Goal: Task Accomplishment & Management: Complete application form

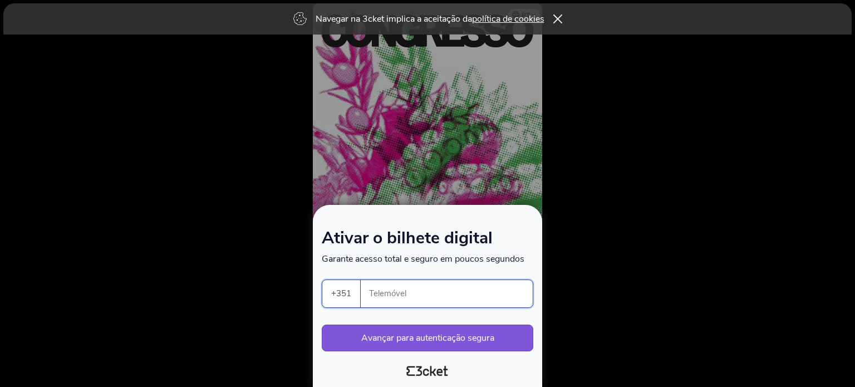
click at [443, 288] on input "Telemóvel" at bounding box center [451, 293] width 163 height 27
type input "925164305"
click at [430, 331] on button "Avançar para autenticação segura" at bounding box center [428, 338] width 212 height 27
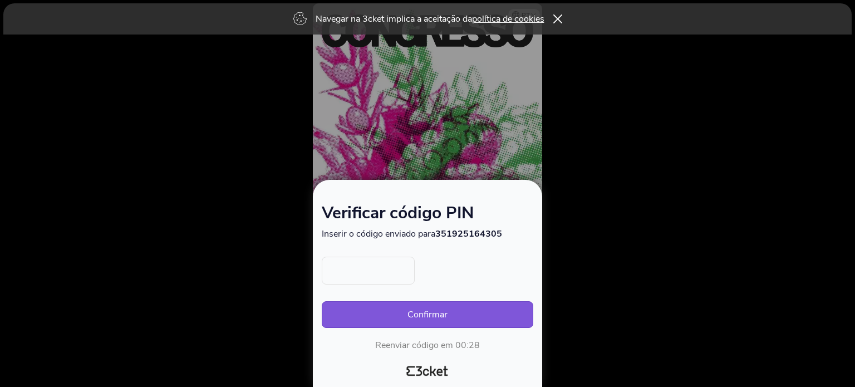
click at [365, 275] on input "text" at bounding box center [368, 271] width 93 height 28
type input "1609"
click at [412, 311] on button "Confirmar" at bounding box center [428, 314] width 212 height 27
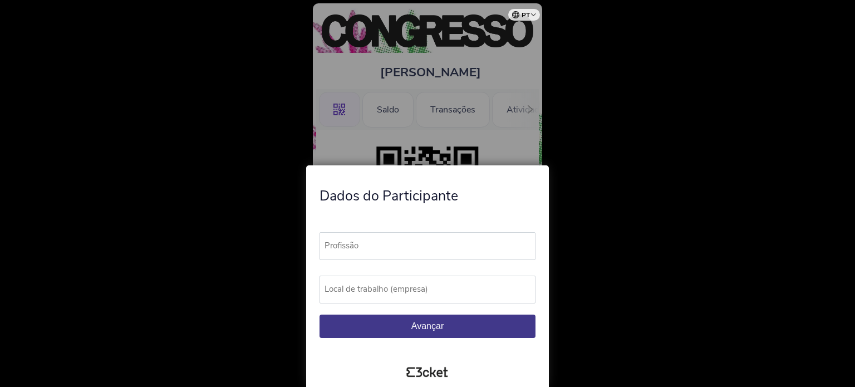
click at [415, 238] on label "Profissão" at bounding box center [433, 245] width 226 height 27
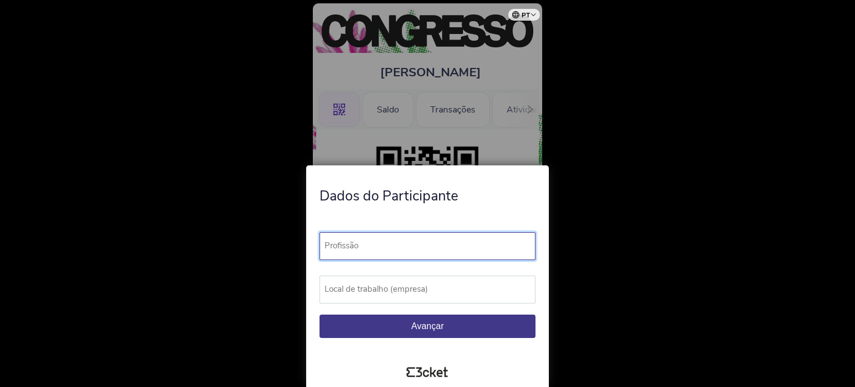
click at [415, 238] on input "Profissão" at bounding box center [428, 246] width 216 height 28
type input "Nutricionista"
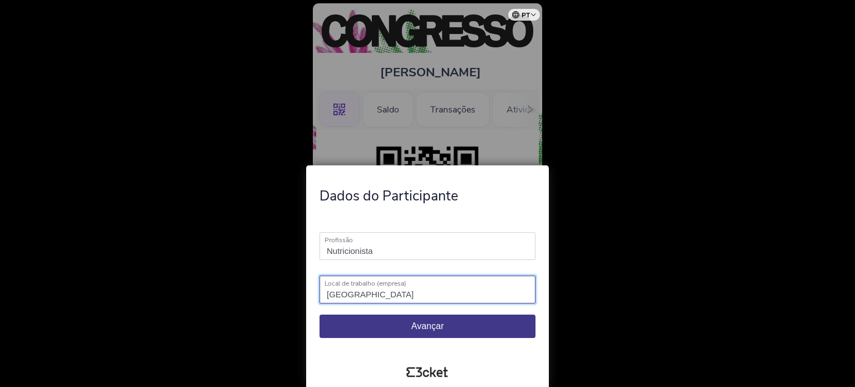
type input "Lisboa"
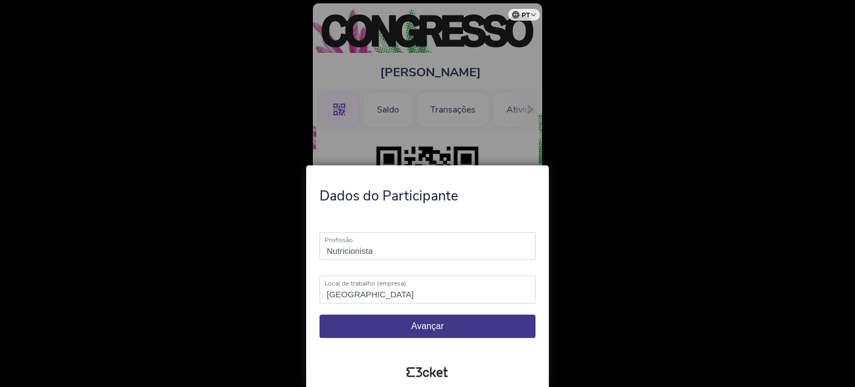
click at [414, 325] on span "Avançar" at bounding box center [427, 325] width 32 height 9
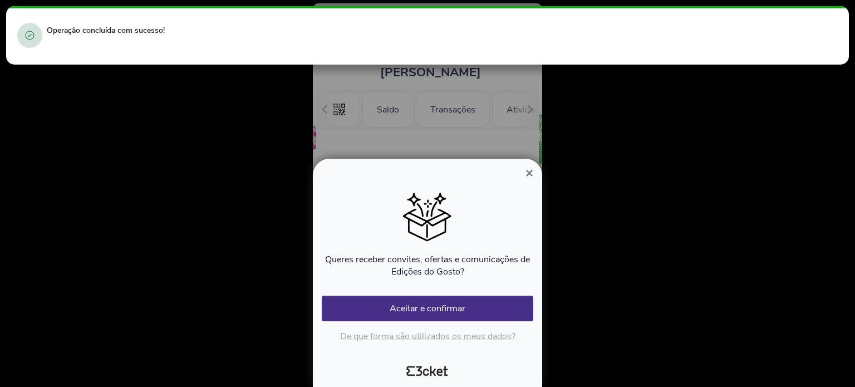
scroll to position [0, 99]
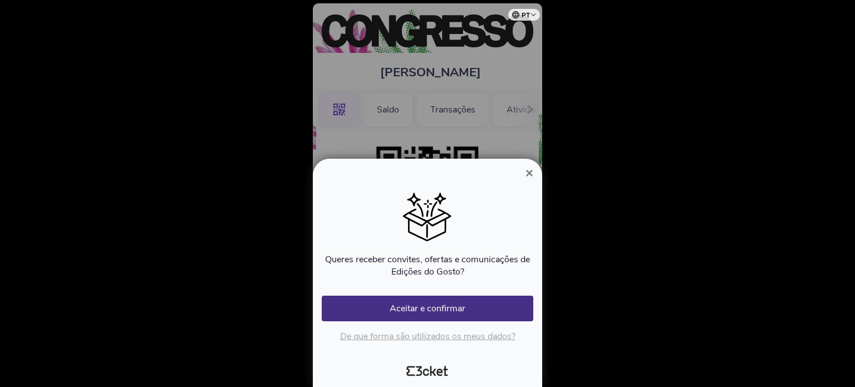
click at [528, 171] on span "×" at bounding box center [529, 172] width 8 height 15
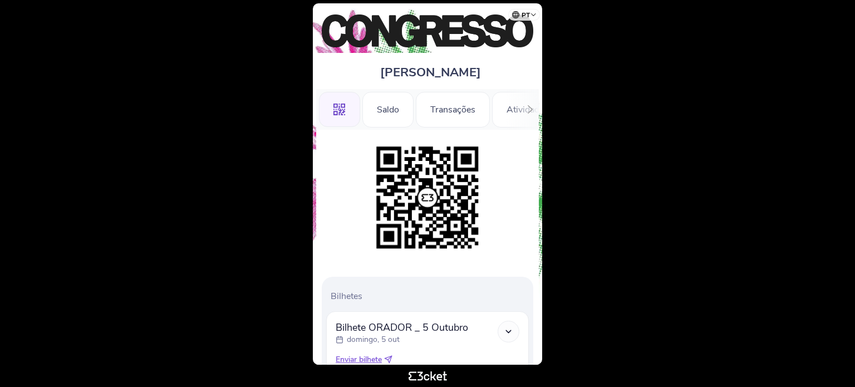
click at [176, 160] on body "pt Português (Portugal) English Español Catalan Français Raiza Rezende .st0{fil…" at bounding box center [427, 193] width 846 height 378
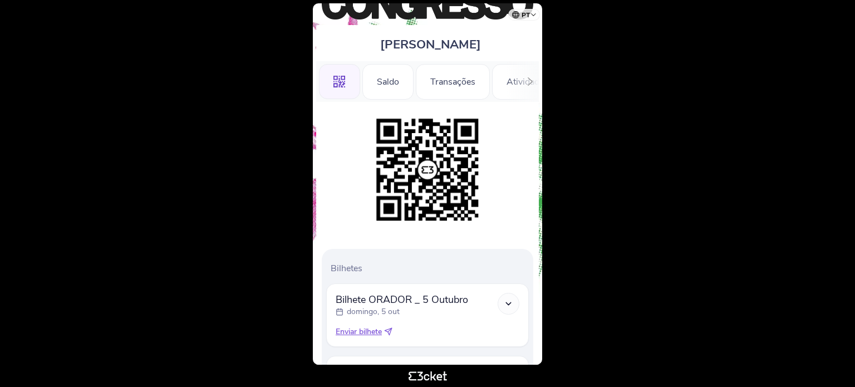
scroll to position [155, 0]
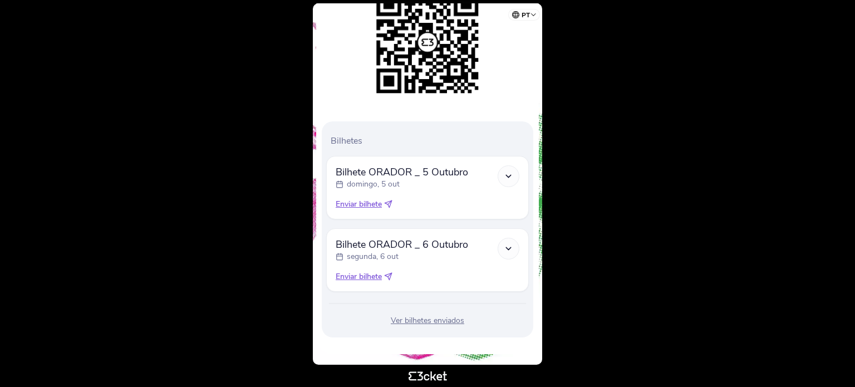
click at [358, 272] on span "Enviar bilhete" at bounding box center [359, 276] width 46 height 11
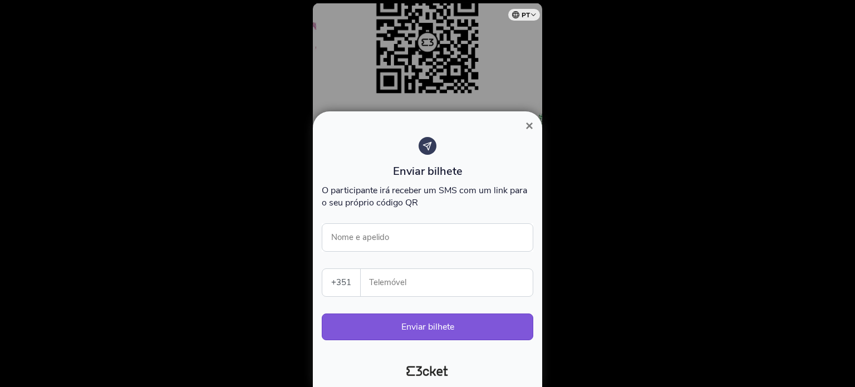
click at [532, 123] on span "×" at bounding box center [529, 125] width 8 height 15
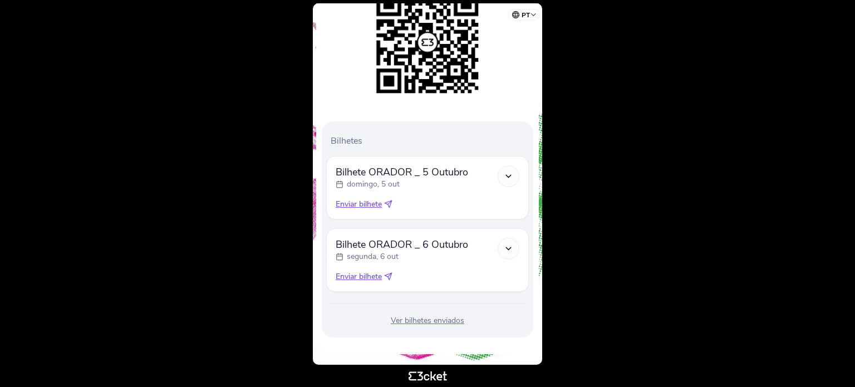
click at [513, 240] on div at bounding box center [509, 249] width 22 height 22
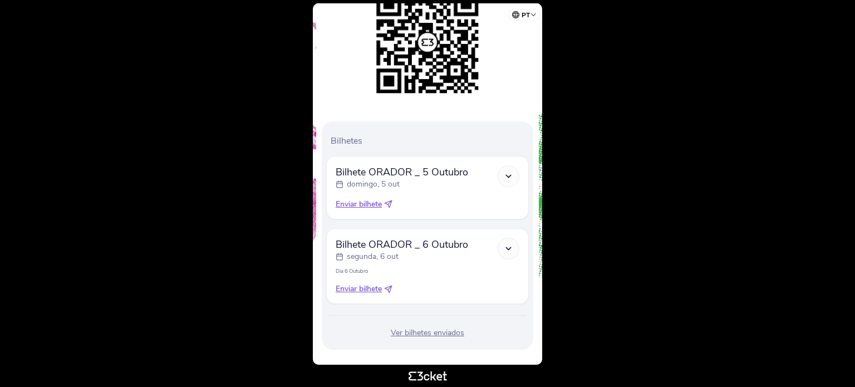
click at [390, 289] on icon at bounding box center [388, 289] width 8 height 8
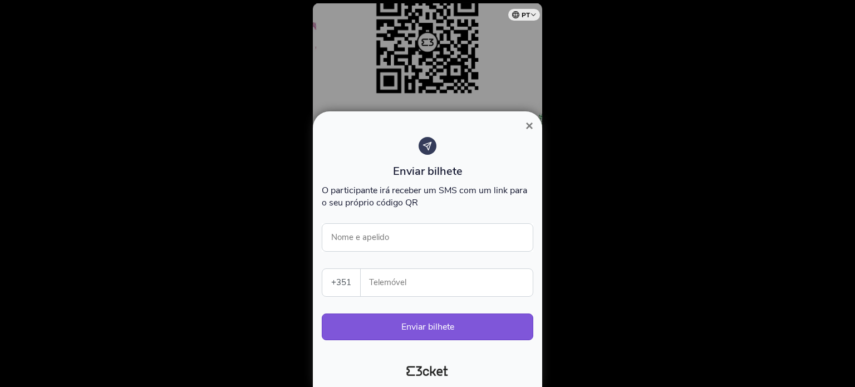
click at [524, 126] on button "×" at bounding box center [530, 125] width 26 height 13
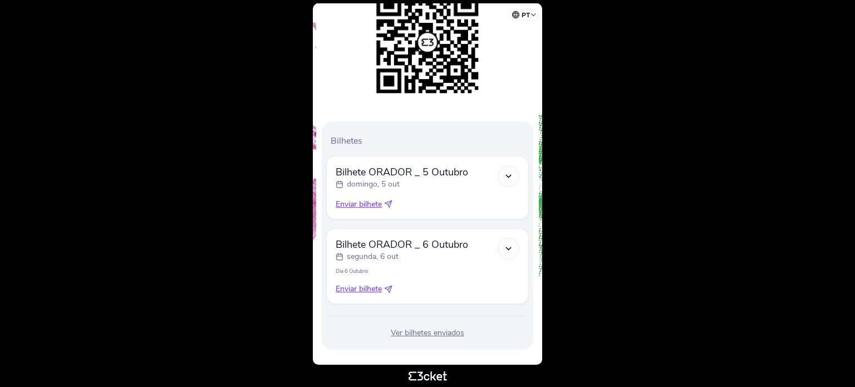
click at [358, 289] on span "Enviar bilhete" at bounding box center [359, 288] width 46 height 11
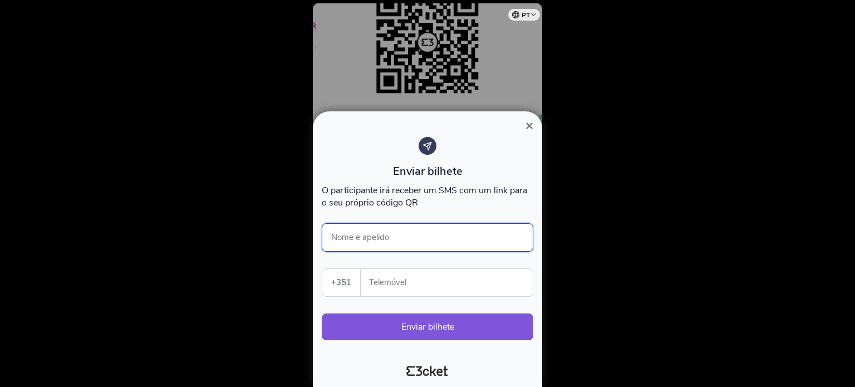
click at [376, 251] on input "Nome e apelido" at bounding box center [428, 237] width 212 height 28
type input "raiza figueiredo rezende"
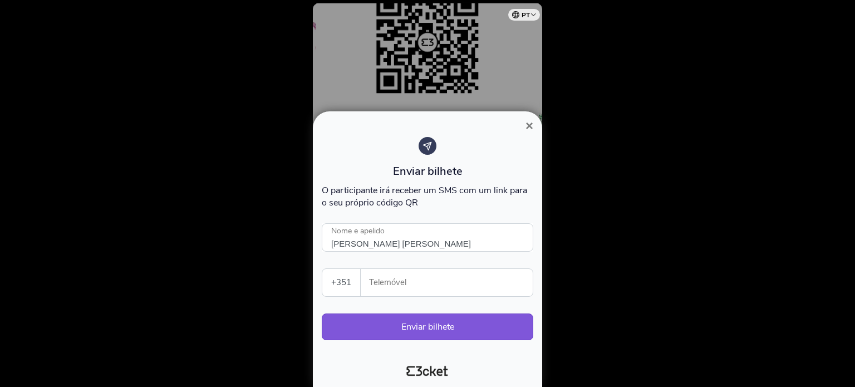
type input "925164305"
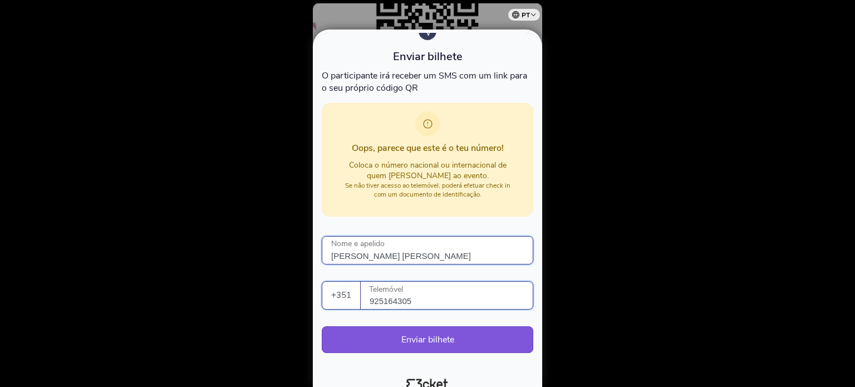
scroll to position [45, 0]
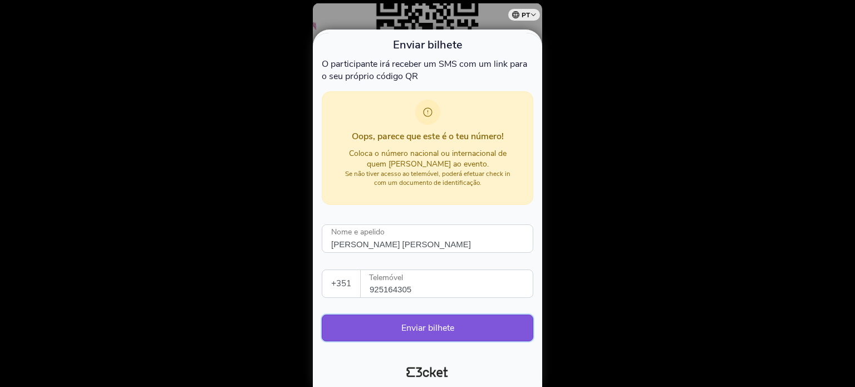
click at [431, 325] on button "Enviar bilhete" at bounding box center [428, 327] width 212 height 27
click at [421, 327] on button "Enviar bilhete" at bounding box center [428, 327] width 212 height 27
click at [469, 31] on div "× Enviar bilhete O participante irá receber um SMS com um link para o seu própr…" at bounding box center [427, 208] width 229 height 357
click at [460, 21] on div at bounding box center [427, 193] width 855 height 387
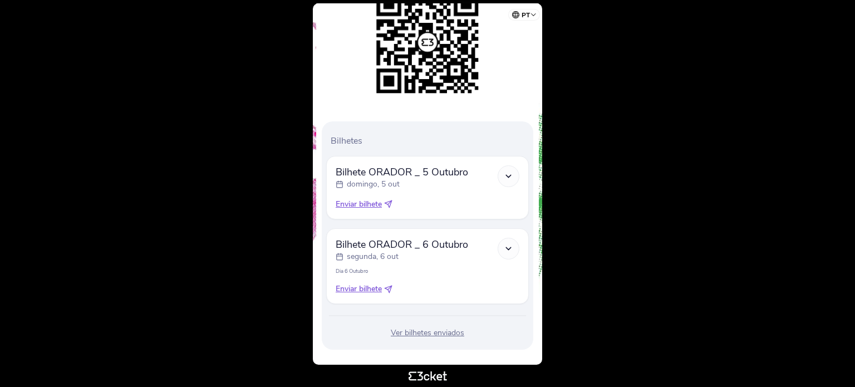
click at [512, 174] on icon at bounding box center [508, 175] width 9 height 9
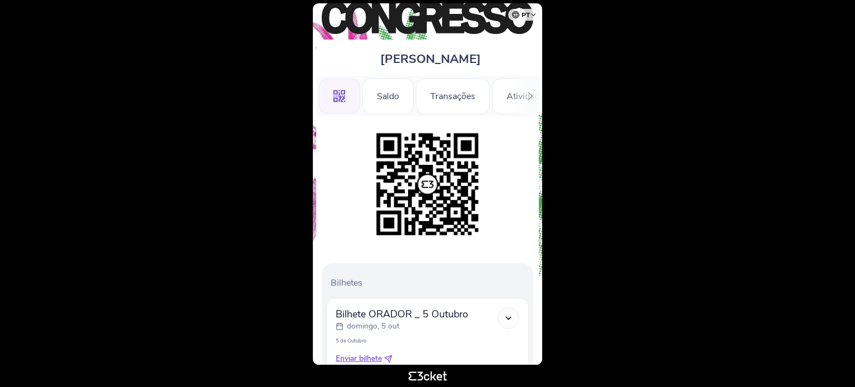
scroll to position [180, 0]
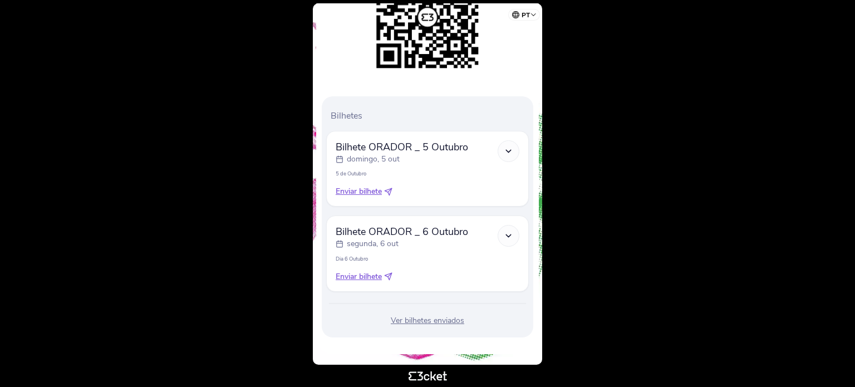
click at [402, 155] on div "domingo, 5 out" at bounding box center [402, 159] width 132 height 11
click at [376, 146] on span "Bilhete ORADOR _ 5 Outubro" at bounding box center [402, 146] width 132 height 13
click at [335, 176] on div "Bilhete ORADOR _ 5 Outubro domingo, 5 out 5 de Outubro Enviar bilhete" at bounding box center [427, 169] width 203 height 76
click at [352, 196] on span "Enviar bilhete" at bounding box center [359, 191] width 46 height 11
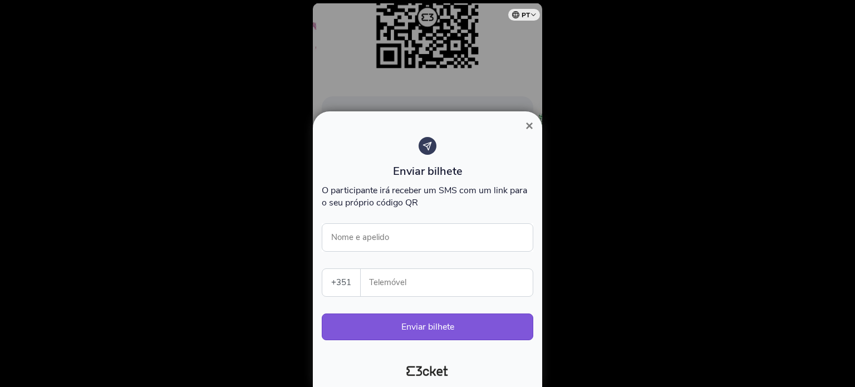
click at [527, 130] on span "×" at bounding box center [529, 125] width 8 height 15
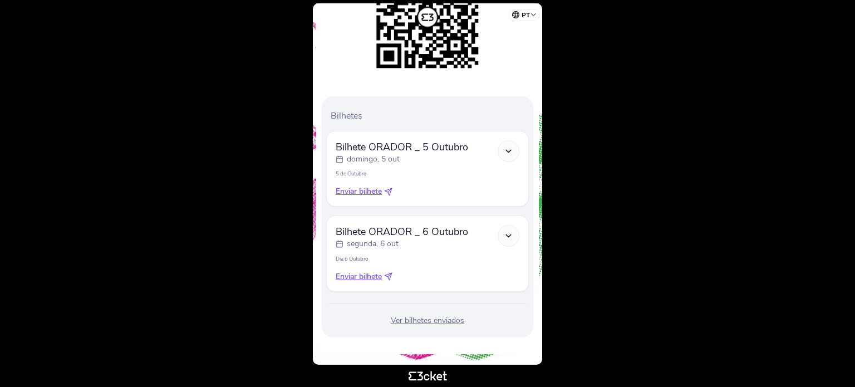
scroll to position [0, 0]
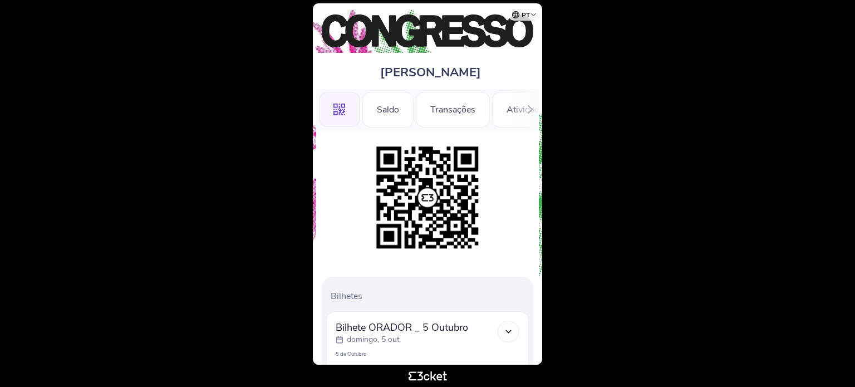
click at [588, 96] on body "pt Português (Portugal) English Español Catalan Français Raiza Rezende .st0{fil…" at bounding box center [427, 193] width 846 height 378
click at [608, 186] on body "pt Português (Portugal) English Español Catalan Français Raiza Rezende .st0{fil…" at bounding box center [427, 193] width 846 height 378
click at [854, 92] on html "pt Português (Portugal) English Español Catalan Français Raiza Rezende .st0{fil…" at bounding box center [427, 193] width 855 height 387
click at [532, 289] on div "Bilhetes Bilhete ORADOR _ [DATE] [DATE] [DATE] Enviar bilhete" at bounding box center [428, 385] width 212 height 216
